Goal: Learn about a topic

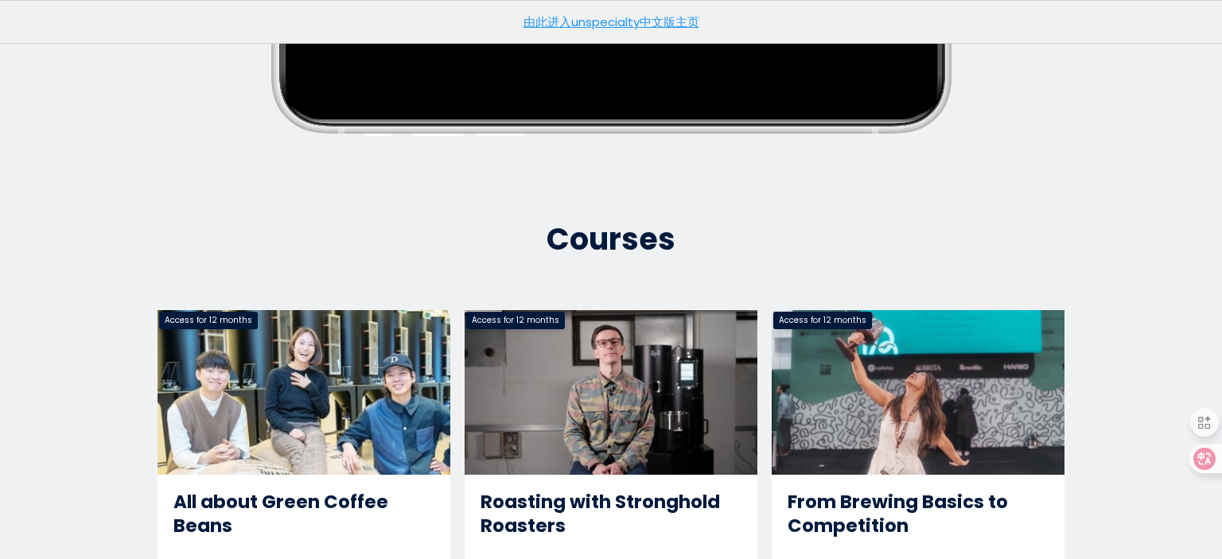
scroll to position [716, 0]
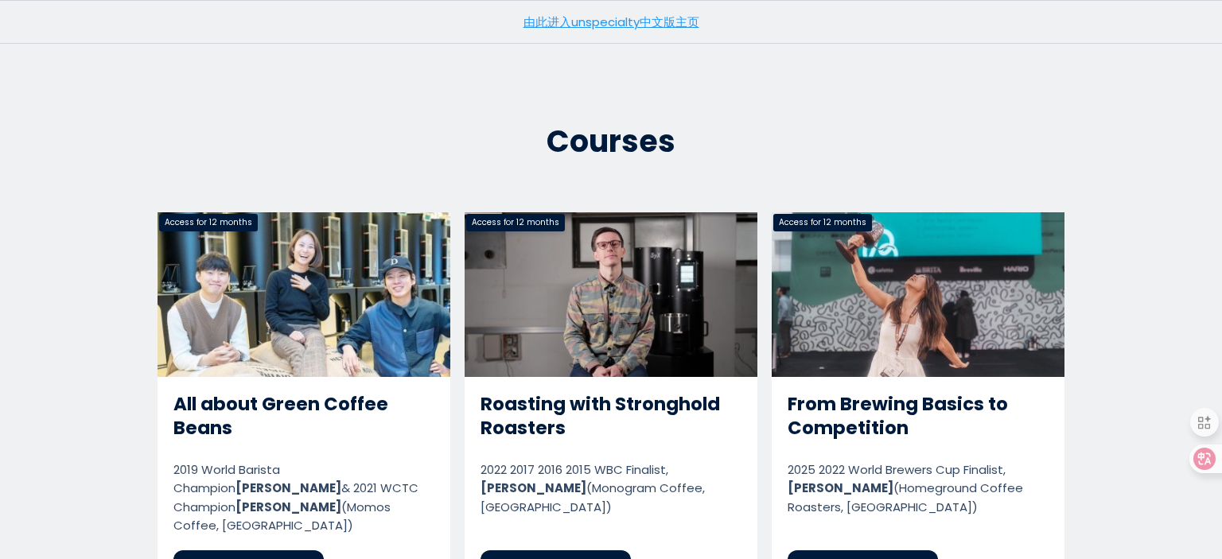
click at [638, 21] on link "由此进入unspecialty中文版主页" at bounding box center [611, 22] width 176 height 17
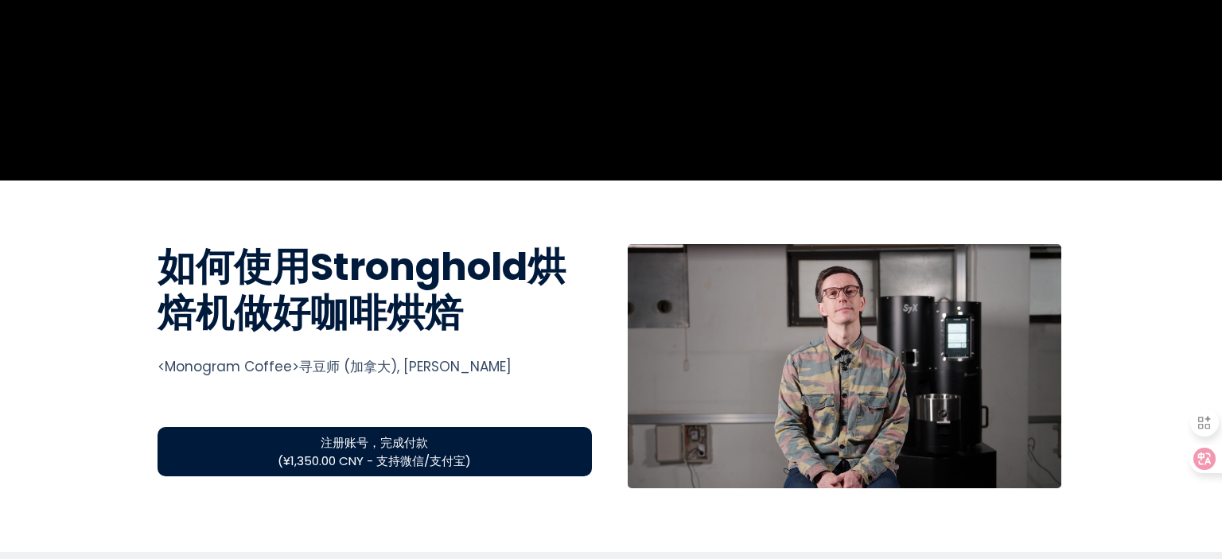
scroll to position [477, 0]
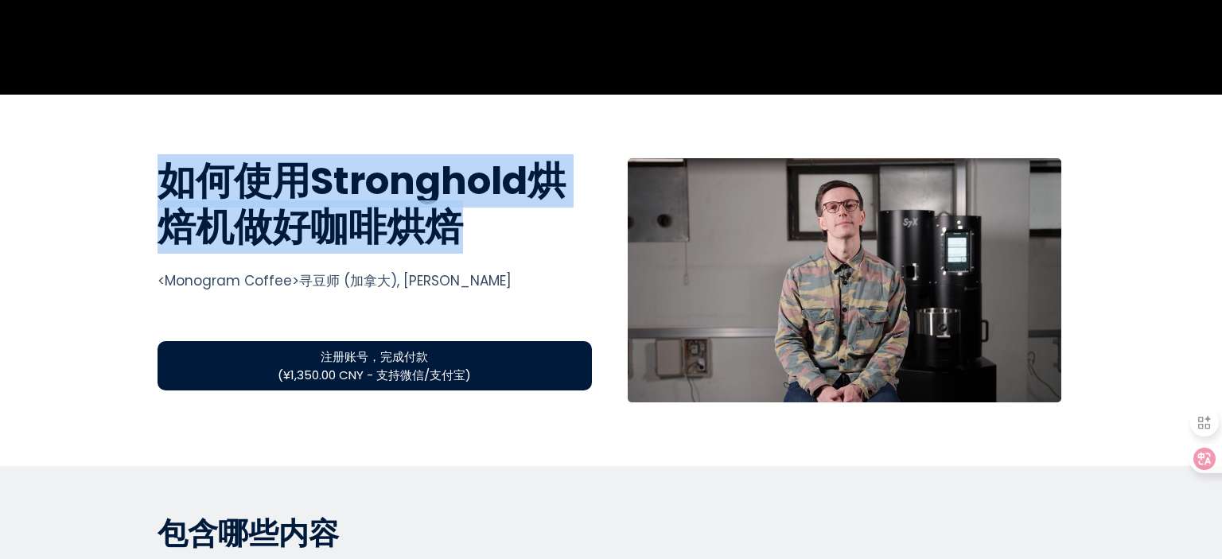
drag, startPoint x: 158, startPoint y: 177, endPoint x: 538, endPoint y: 251, distance: 386.4
click at [538, 251] on div "如何使用Stronghold烘焙机做好咖啡烘焙 如何使用Stronghold烘焙机做好咖啡烘焙 <Monogram Coffee>寻豆师 (加拿大), [PE…" at bounding box center [375, 280] width 458 height 244
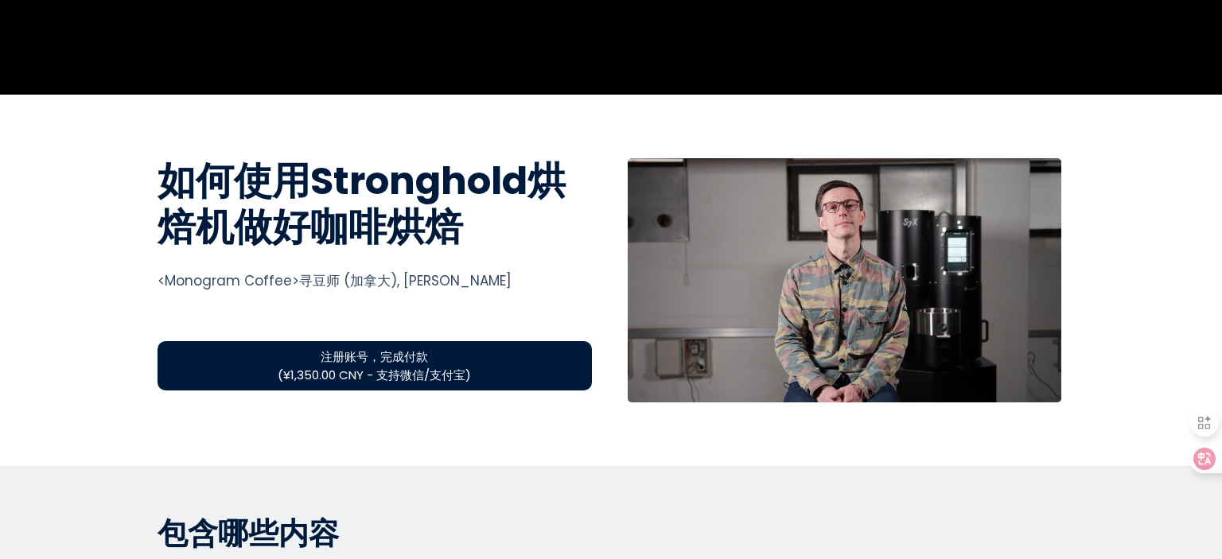
click at [453, 282] on div "<Monogram Coffee>寻豆师 (加拿大), [PERSON_NAME]" at bounding box center [374, 280] width 434 height 21
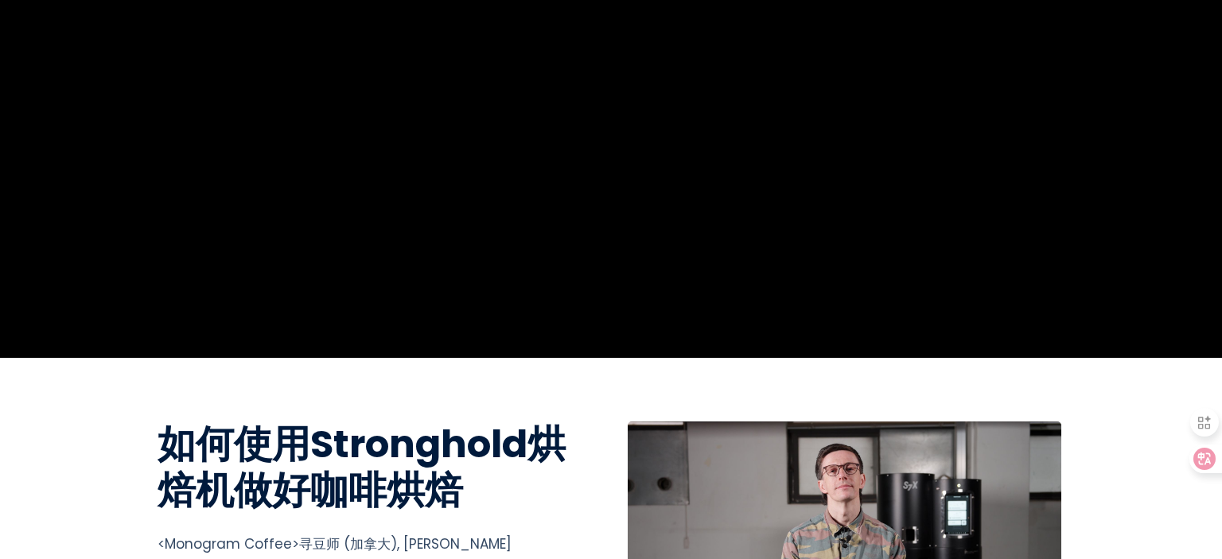
scroll to position [0, 0]
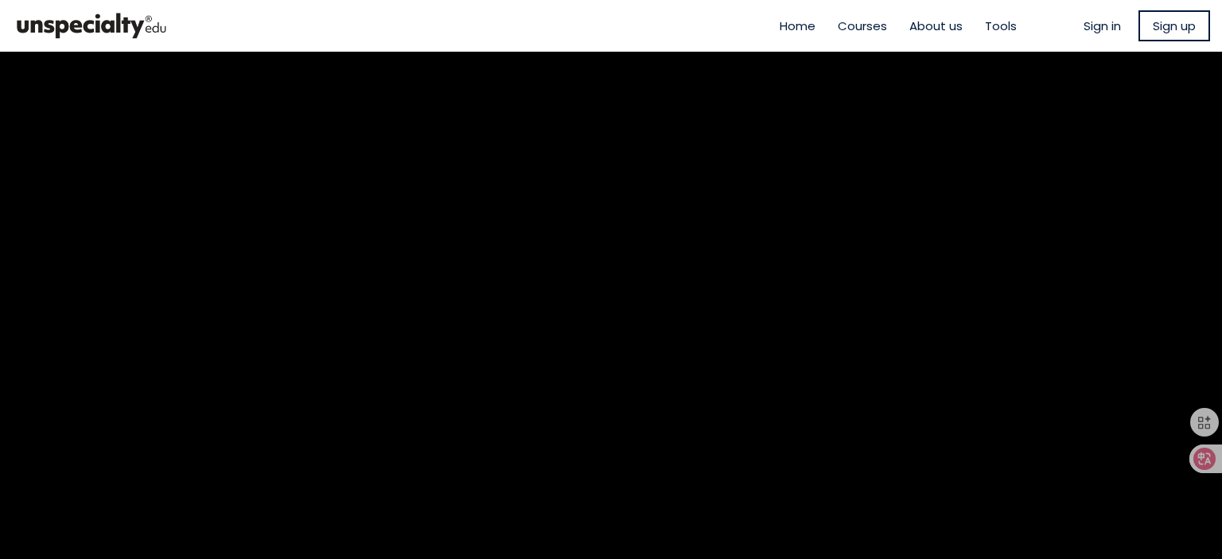
click at [782, 21] on span "Home" at bounding box center [798, 26] width 36 height 18
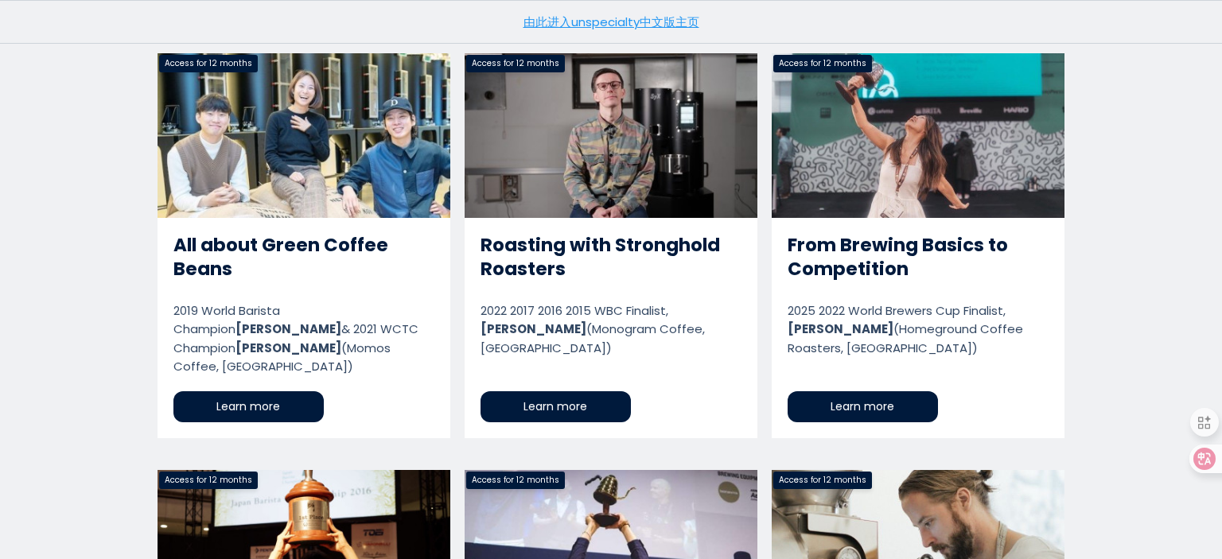
scroll to position [875, 0]
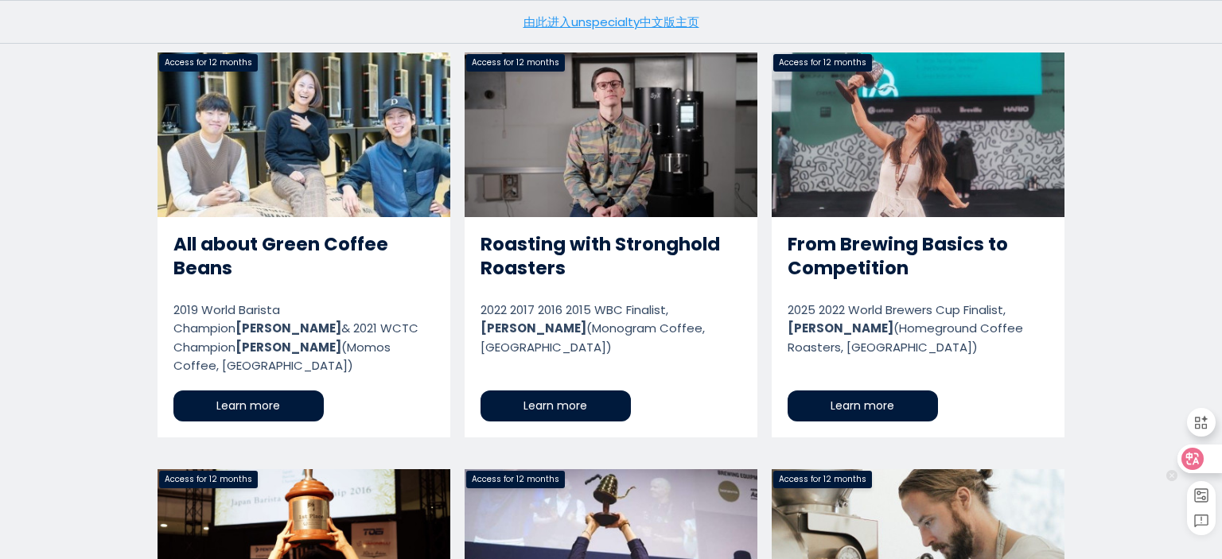
click at [1188, 457] on icon at bounding box center [1193, 459] width 14 height 13
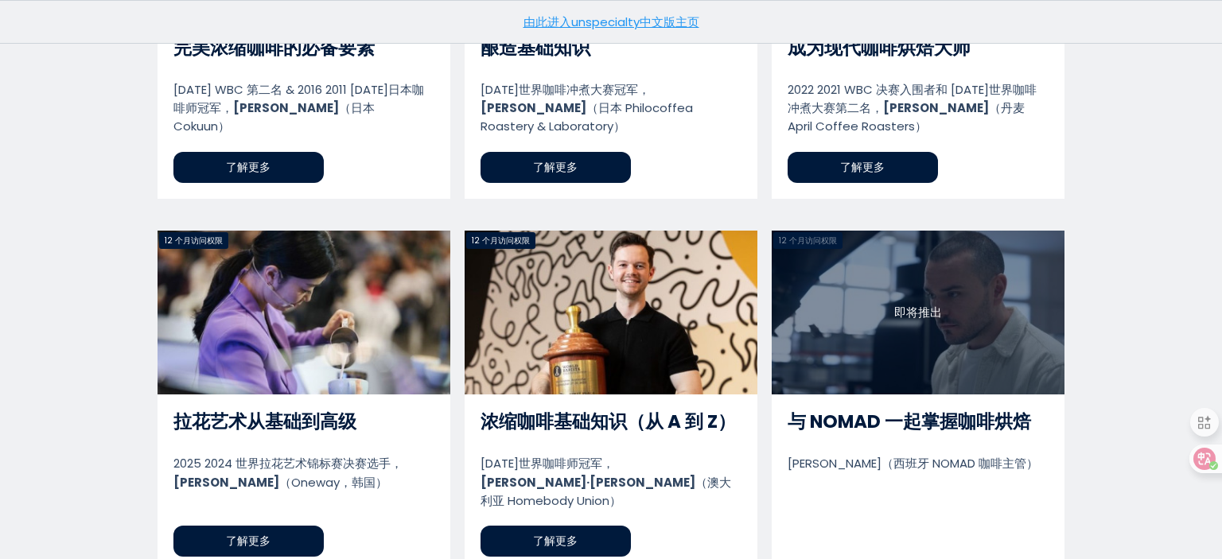
scroll to position [1021, 0]
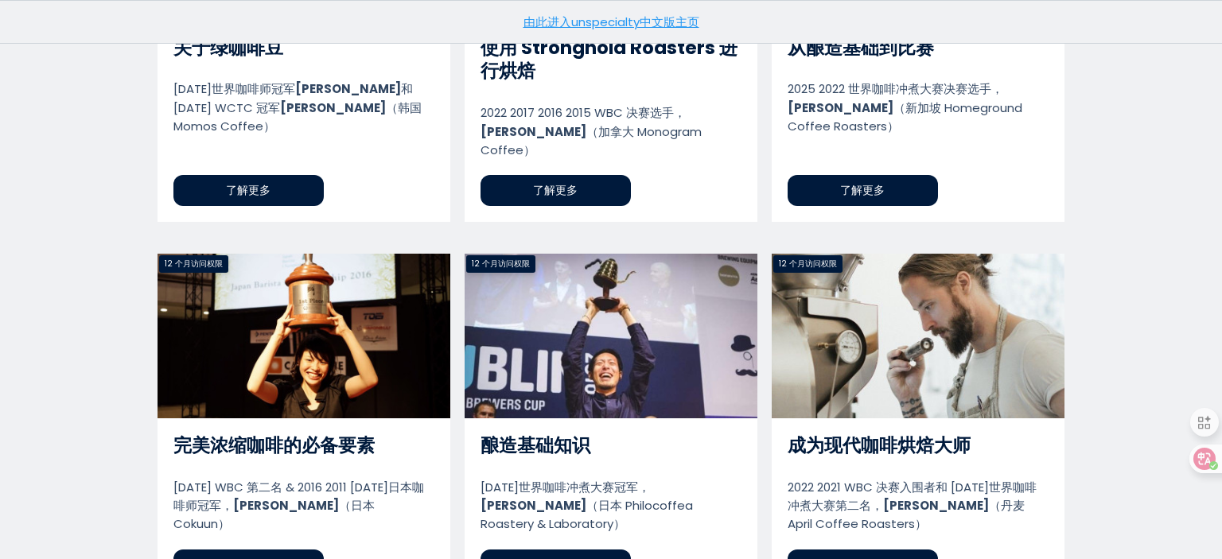
click at [983, 311] on link "成为现代咖啡烘焙大师" at bounding box center [918, 425] width 293 height 343
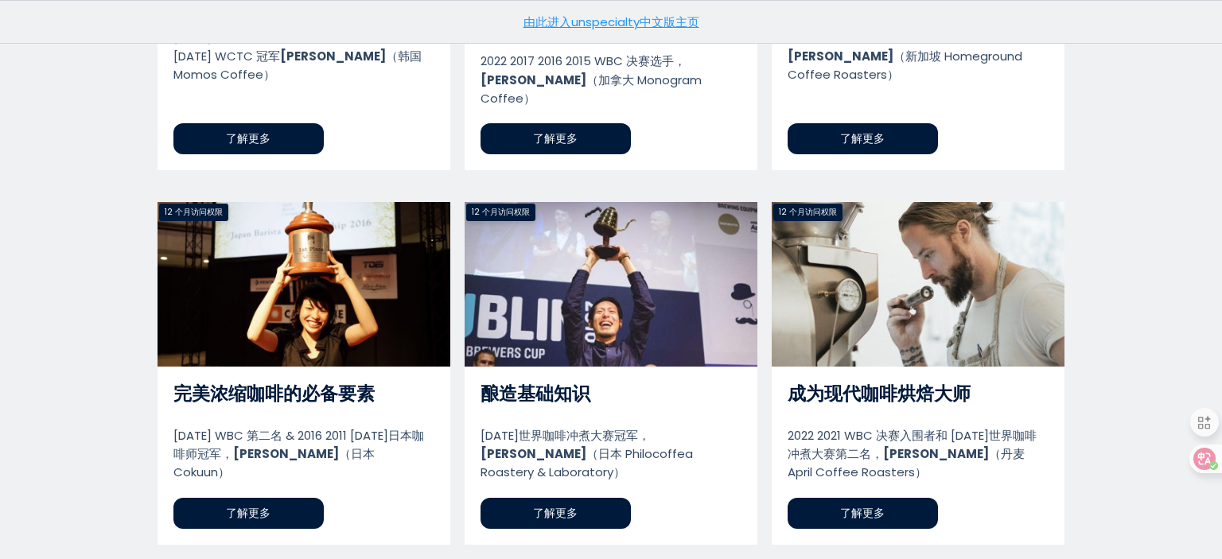
scroll to position [1180, 0]
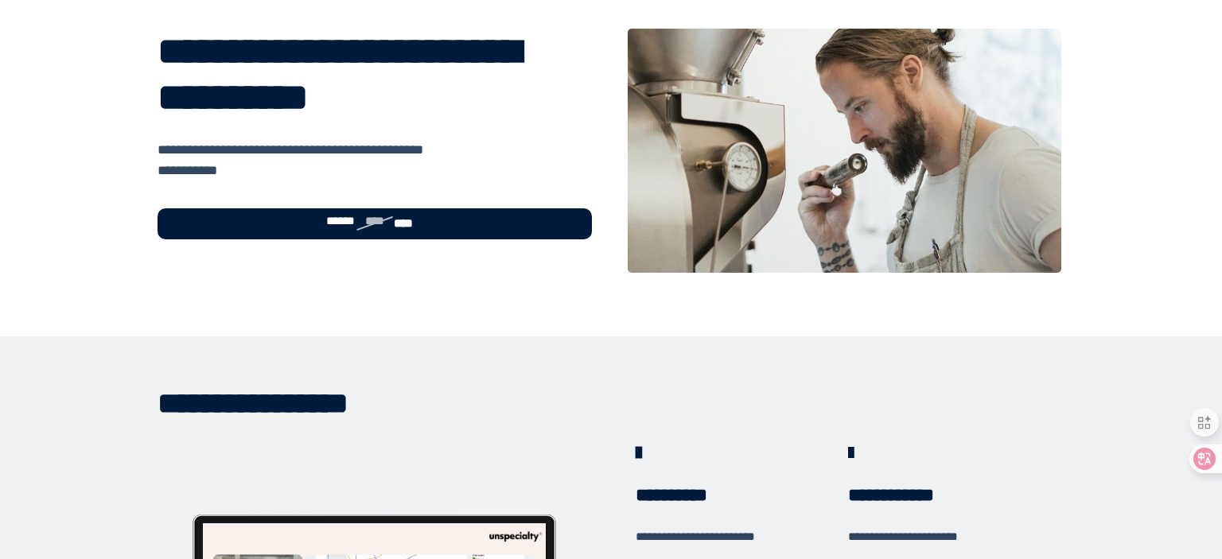
scroll to position [159, 0]
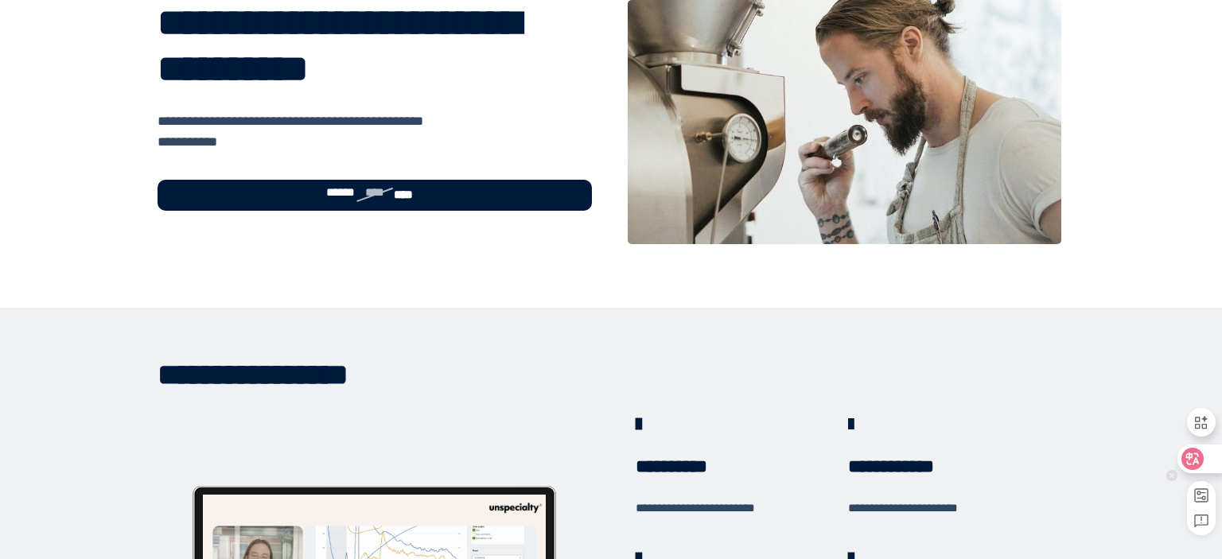
click at [1187, 462] on icon at bounding box center [1193, 459] width 14 height 13
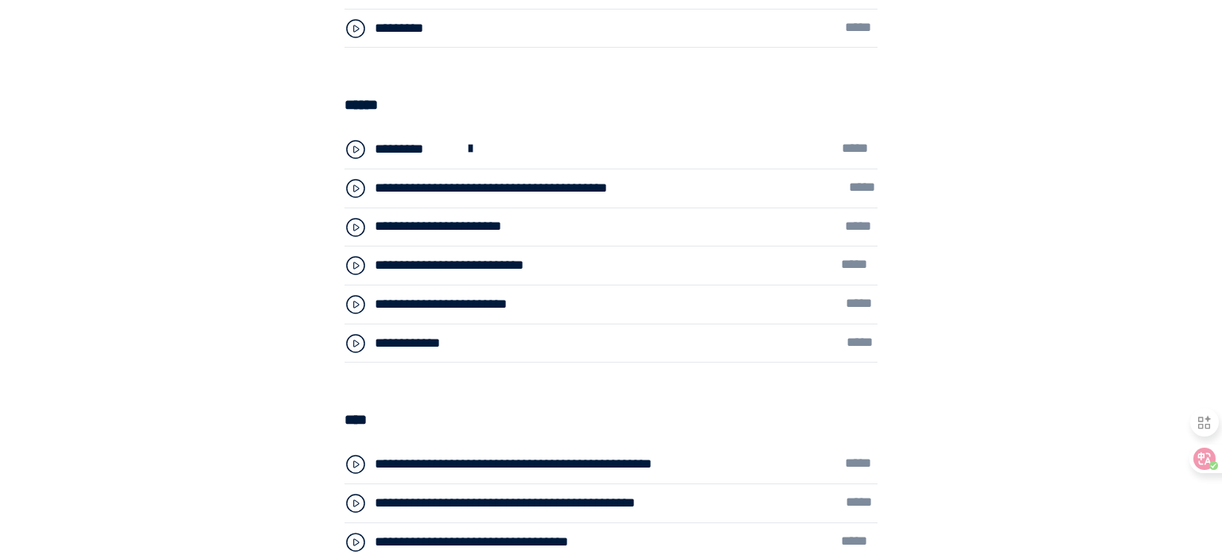
scroll to position [4932, 0]
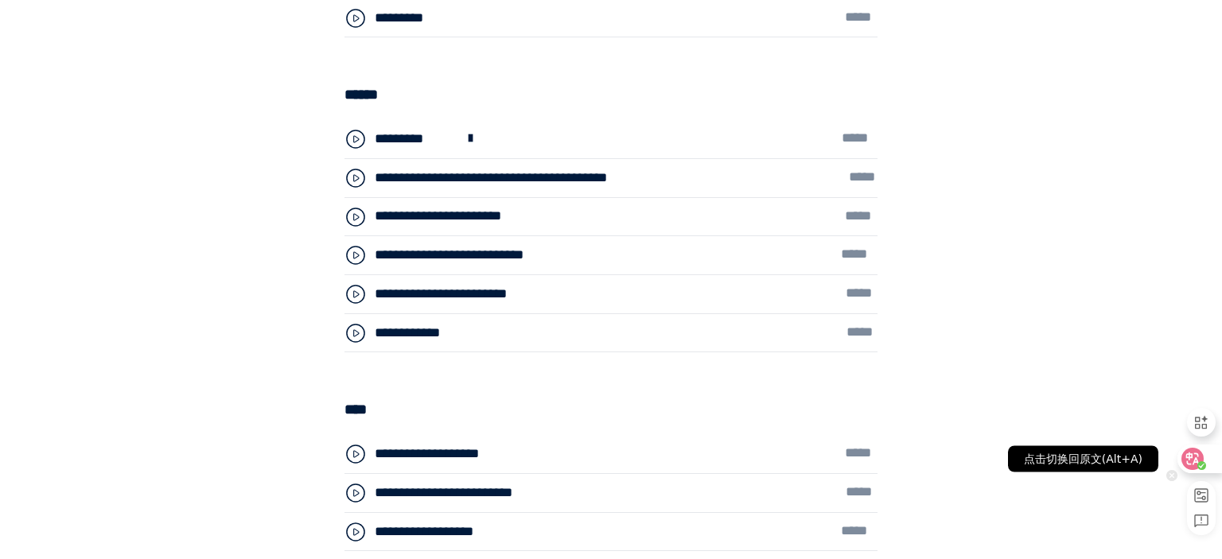
click at [1198, 457] on icon at bounding box center [1192, 459] width 16 height 16
